Goal: Task Accomplishment & Management: Manage account settings

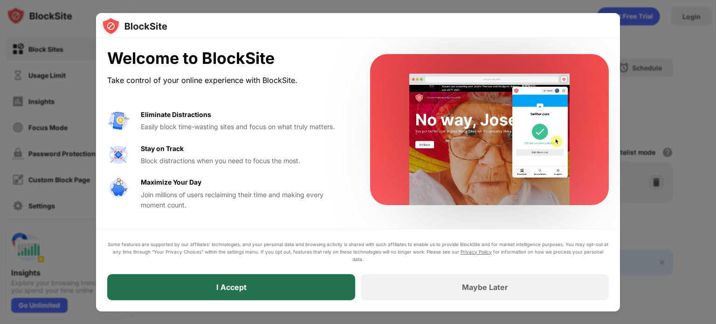
click at [338, 286] on div "I Accept" at bounding box center [231, 287] width 248 height 26
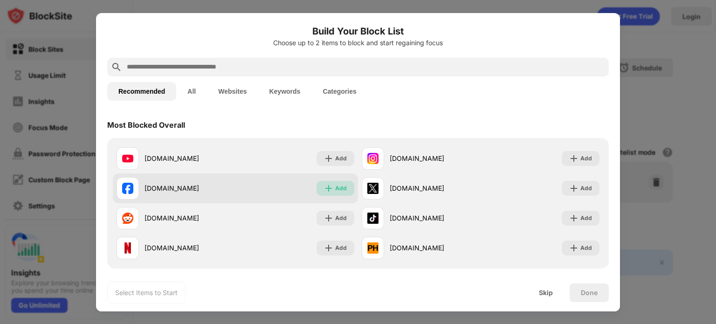
click at [328, 187] on img at bounding box center [328, 188] width 9 height 9
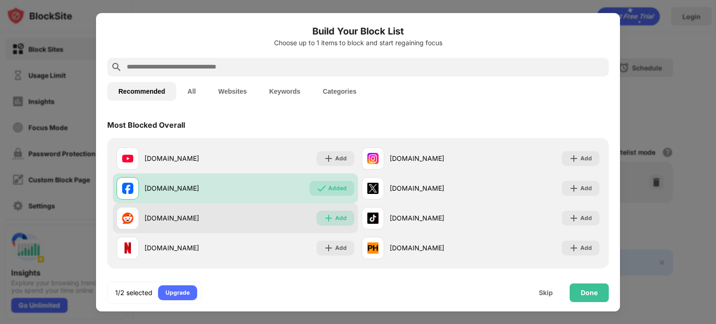
click at [329, 218] on img at bounding box center [328, 218] width 9 height 9
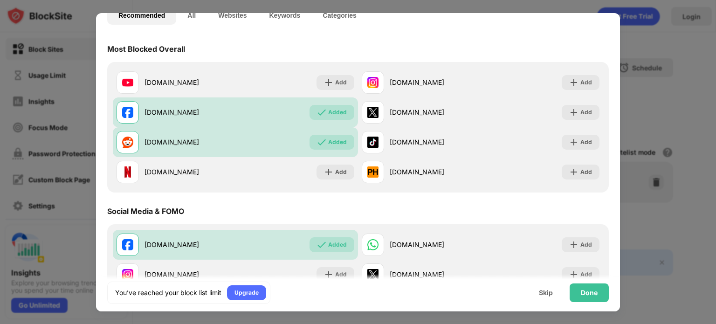
scroll to position [77, 0]
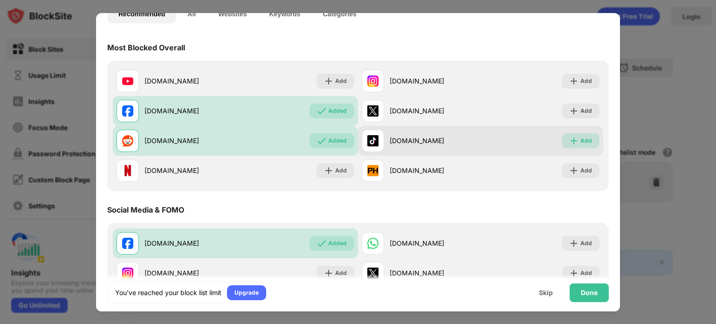
click at [569, 138] on img at bounding box center [573, 140] width 9 height 9
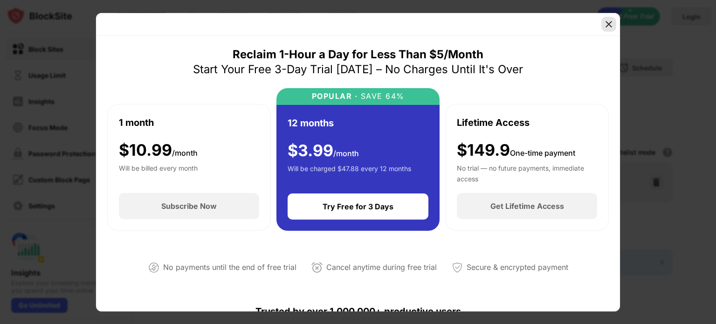
click at [610, 26] on img at bounding box center [608, 24] width 9 height 9
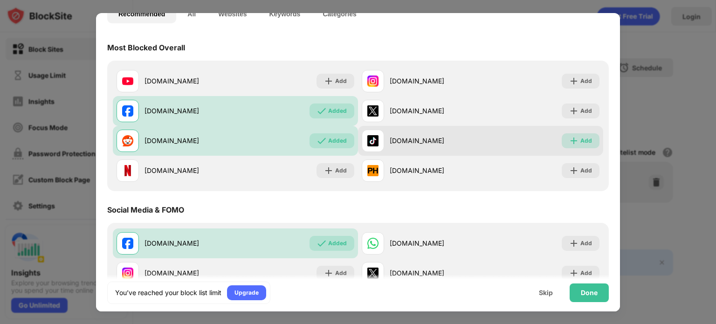
click at [578, 146] on div "Add" at bounding box center [581, 140] width 38 height 15
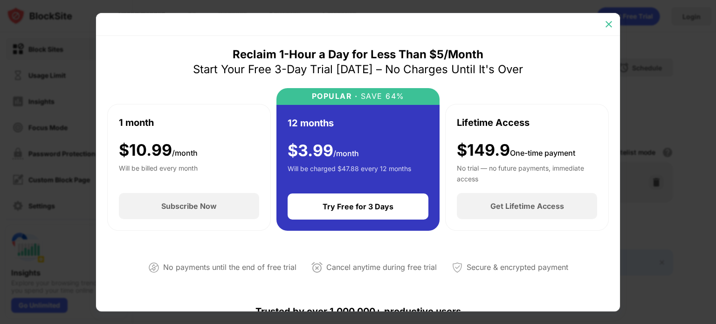
click at [608, 21] on img at bounding box center [608, 24] width 9 height 9
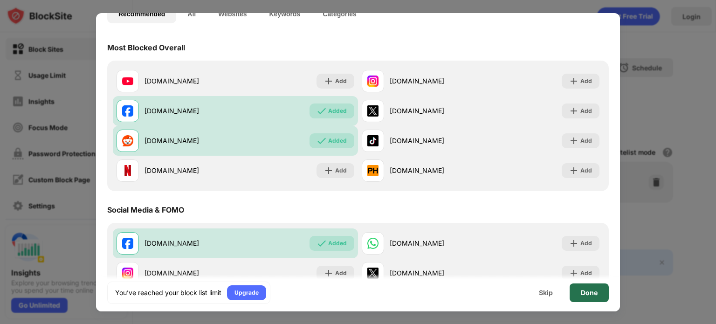
click at [582, 292] on div "Done" at bounding box center [589, 292] width 17 height 7
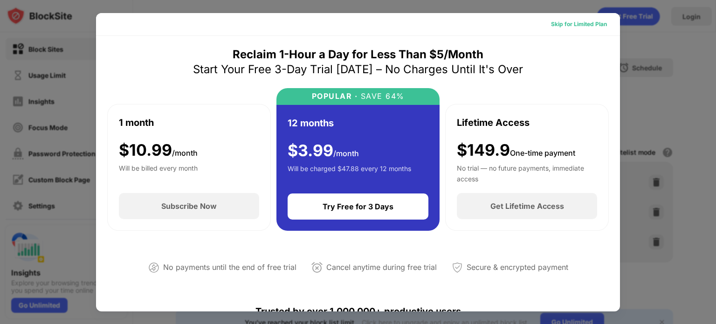
click at [586, 21] on div "Skip for Limited Plan" at bounding box center [579, 24] width 56 height 9
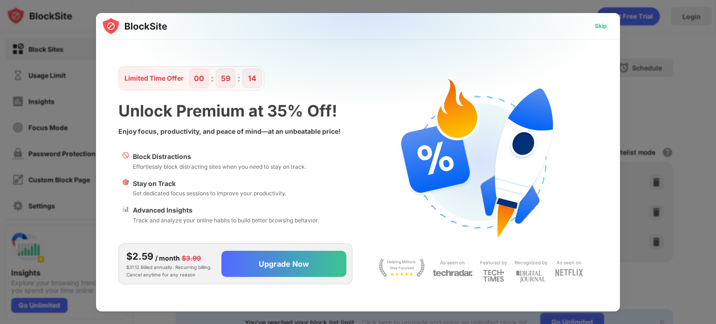
click at [607, 28] on div "Skip" at bounding box center [601, 25] width 12 height 9
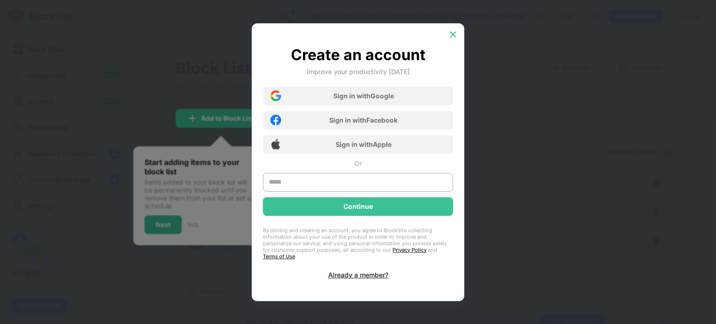
click at [450, 37] on img at bounding box center [453, 34] width 9 height 9
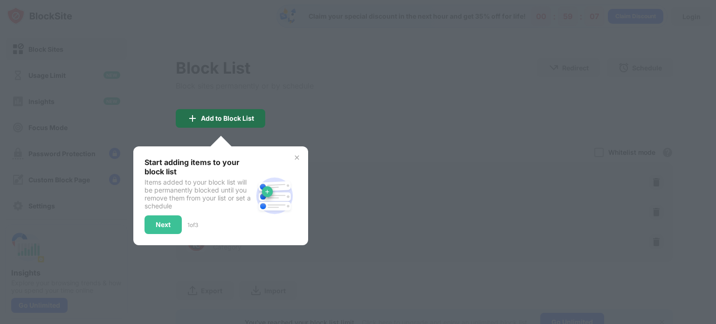
click at [247, 122] on div "Add to Block List" at bounding box center [221, 118] width 90 height 19
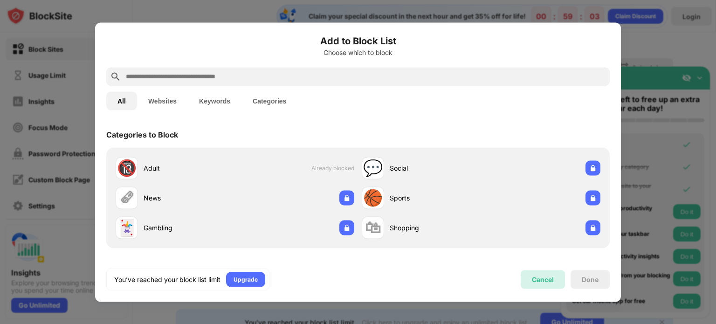
click at [537, 283] on div "Cancel" at bounding box center [543, 280] width 22 height 8
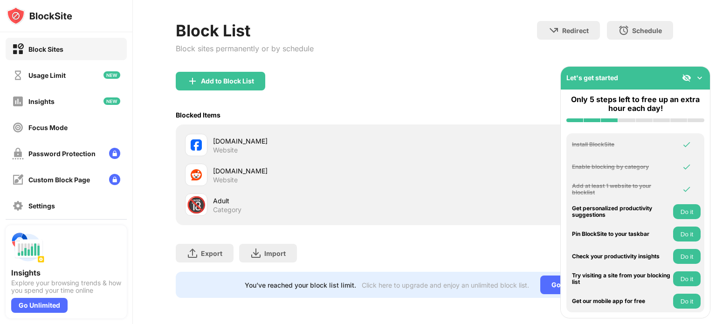
scroll to position [43, 0]
click at [386, 60] on div "Block List Block sites permanently or by schedule Redirect Choose a site to be …" at bounding box center [425, 46] width 498 height 51
